Goal: Task Accomplishment & Management: Use online tool/utility

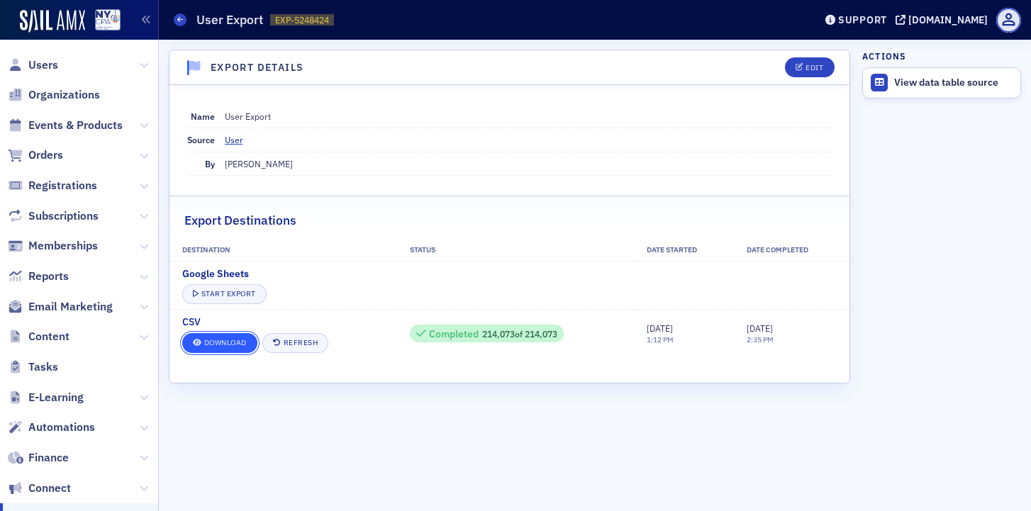
click at [211, 345] on link "Download" at bounding box center [219, 343] width 75 height 20
